Goal: Navigation & Orientation: Find specific page/section

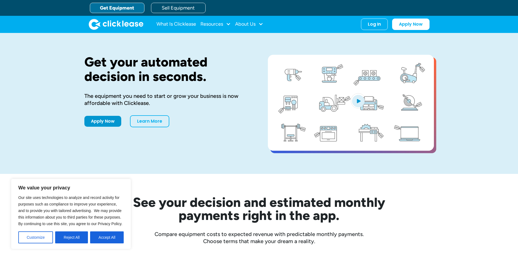
click at [252, 24] on div "About Us" at bounding box center [245, 24] width 20 height 0
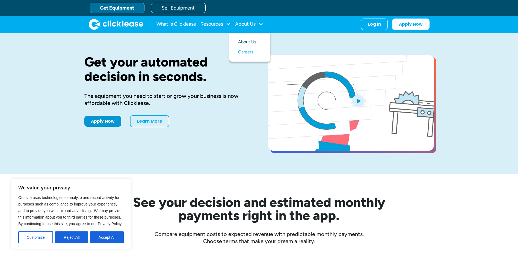
click at [246, 42] on link "About Us" at bounding box center [249, 42] width 23 height 10
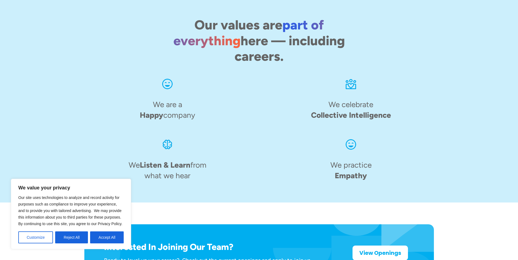
scroll to position [837, 0]
